Goal: Information Seeking & Learning: Learn about a topic

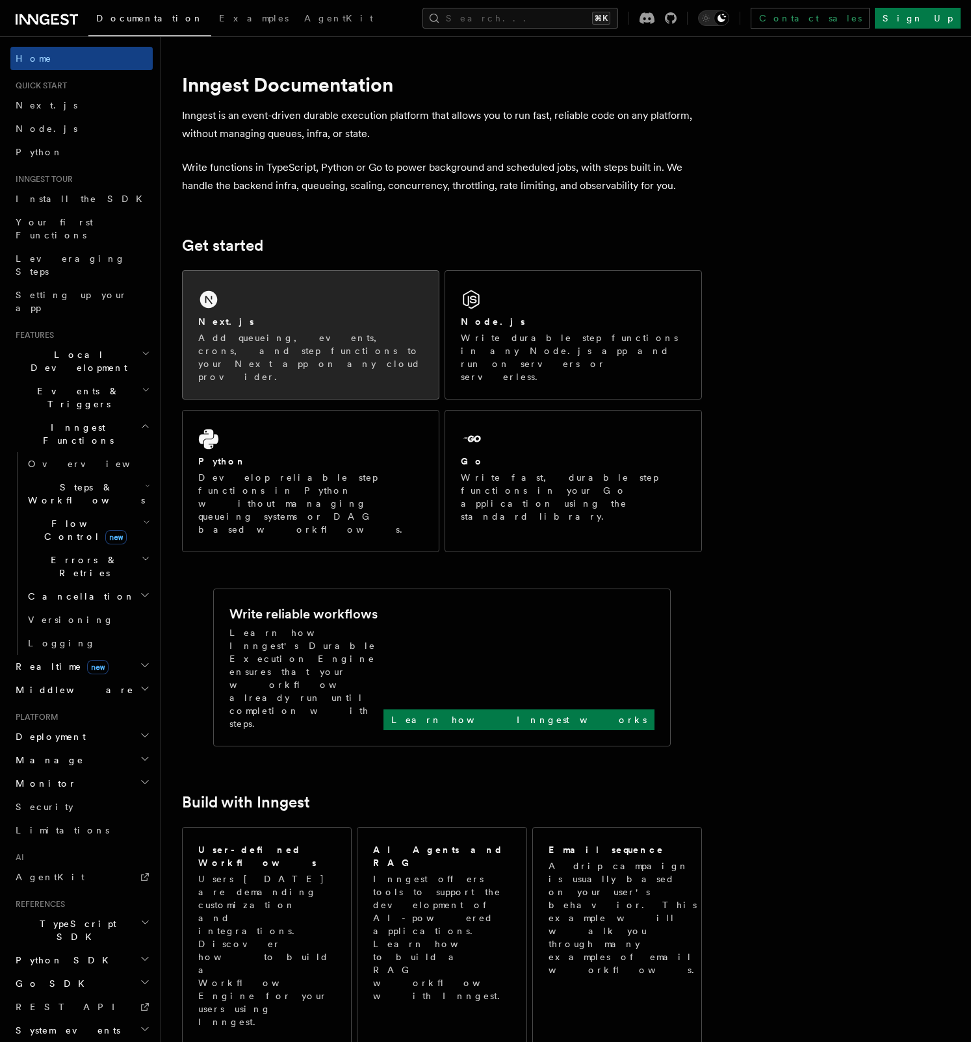
click at [314, 294] on div "Next.js Add queueing, events, crons, and step functions to your Next app on any…" at bounding box center [311, 335] width 256 height 128
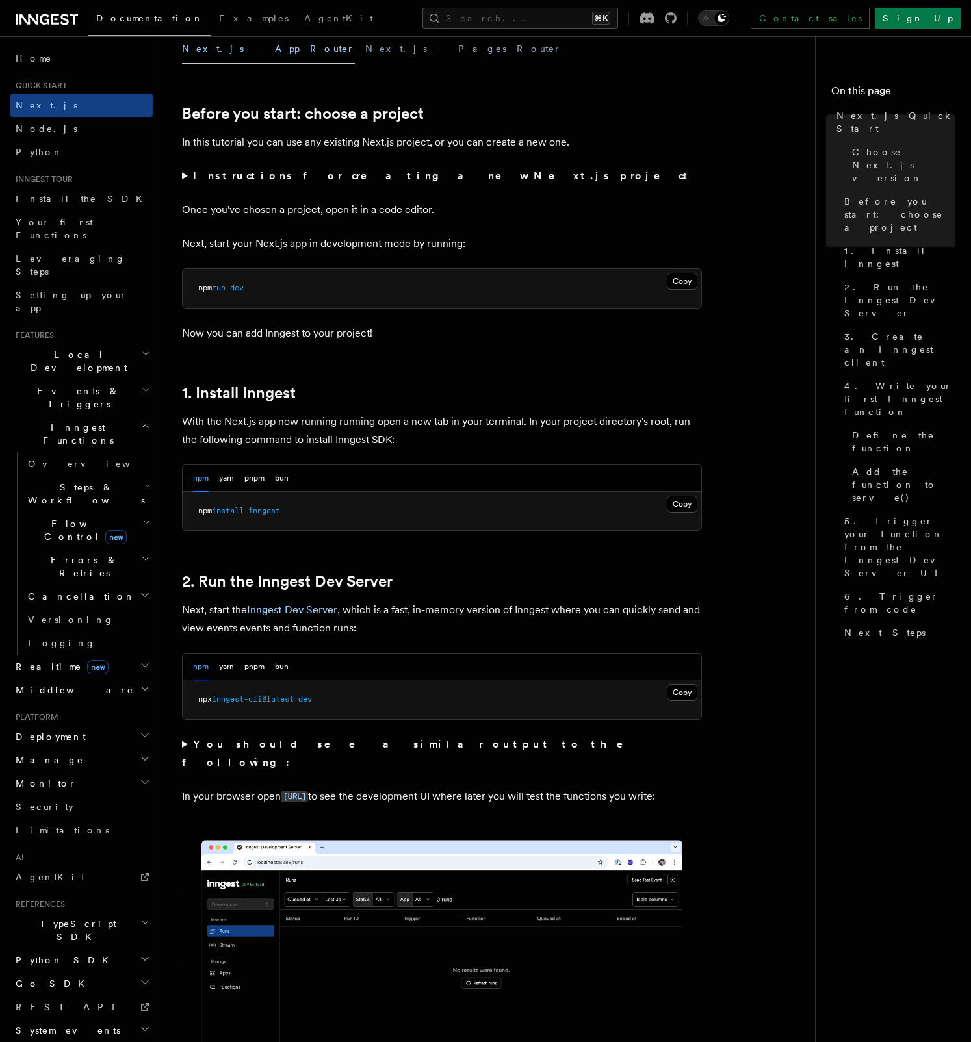
scroll to position [396, 0]
